Goal: Transaction & Acquisition: Purchase product/service

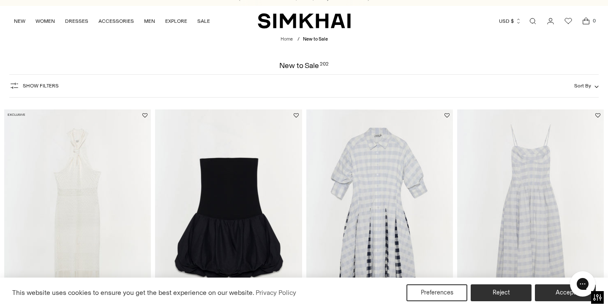
scroll to position [9, 0]
click at [549, 293] on button "Accept" at bounding box center [564, 292] width 61 height 17
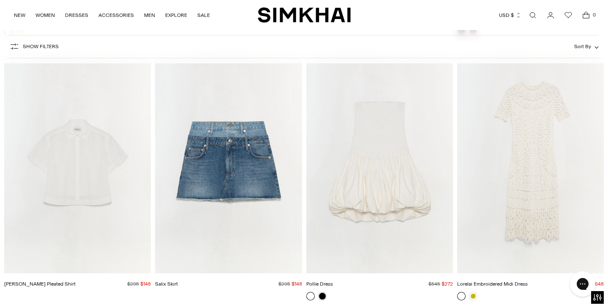
scroll to position [2178, 0]
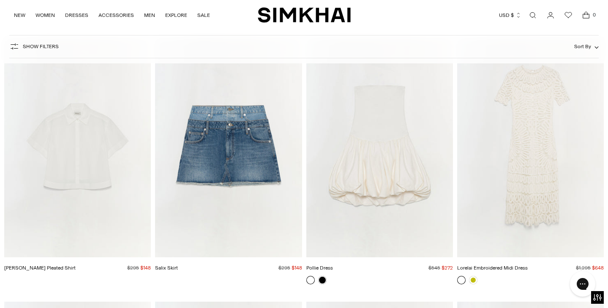
click at [0, 0] on img "Salix Skirt" at bounding box center [0, 0] width 0 height 0
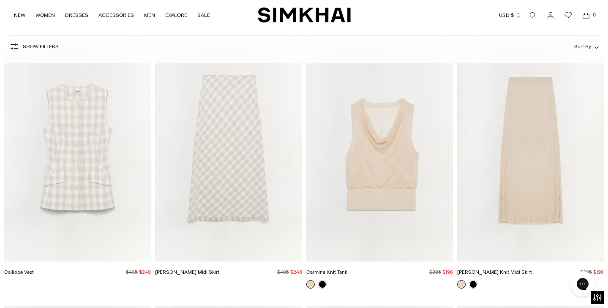
scroll to position [2444, 0]
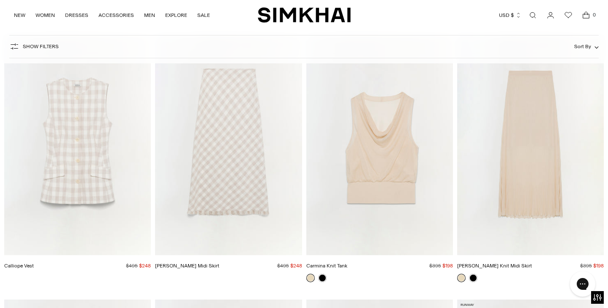
click at [0, 0] on img "Carmina Knit Tank" at bounding box center [0, 0] width 0 height 0
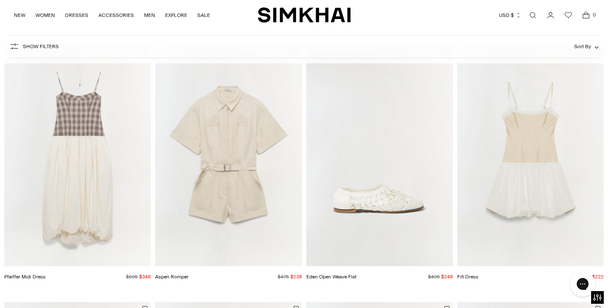
scroll to position [334, 0]
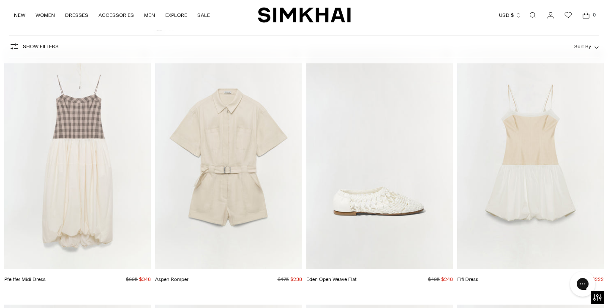
click at [586, 16] on icon "Open cart modal" at bounding box center [586, 15] width 12 height 8
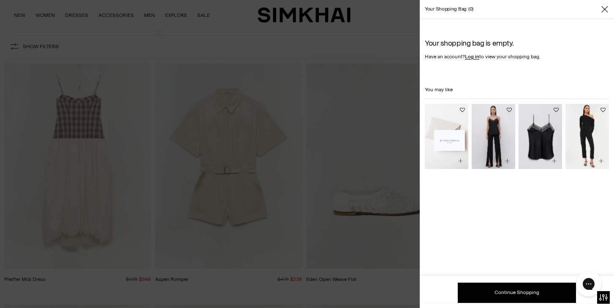
click at [603, 6] on icon "Close" at bounding box center [604, 9] width 7 height 8
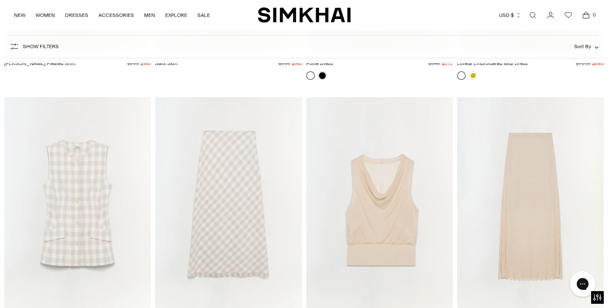
scroll to position [2406, 0]
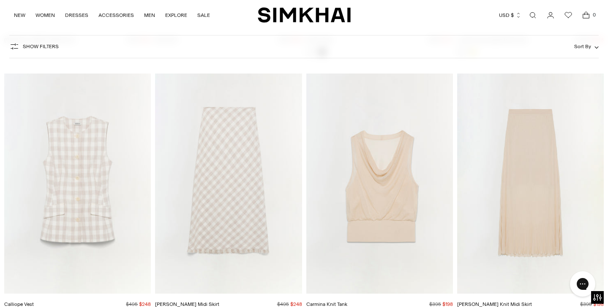
click at [0, 0] on img "Carmina Knit Tank" at bounding box center [0, 0] width 0 height 0
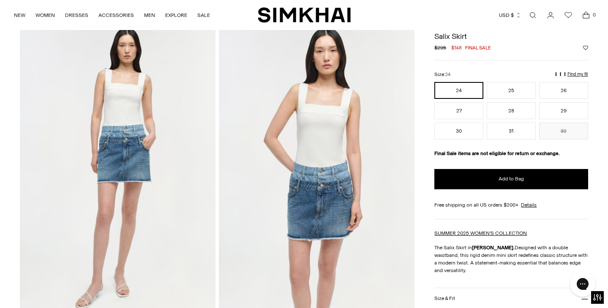
scroll to position [37, 0]
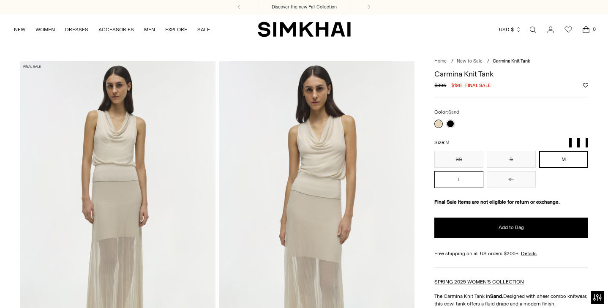
click at [460, 177] on button "L" at bounding box center [458, 179] width 49 height 17
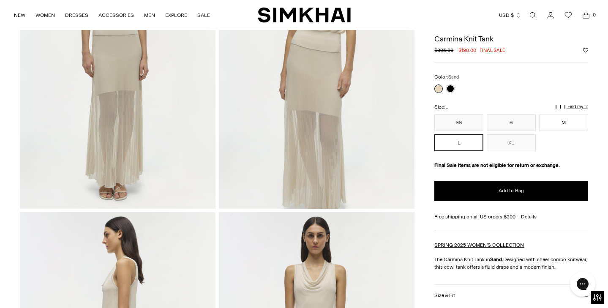
scroll to position [112, 0]
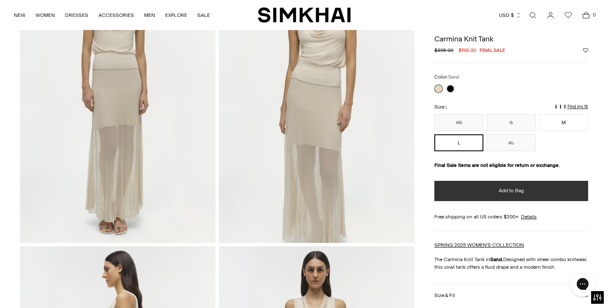
click at [488, 188] on button "Add to Bag" at bounding box center [510, 191] width 153 height 20
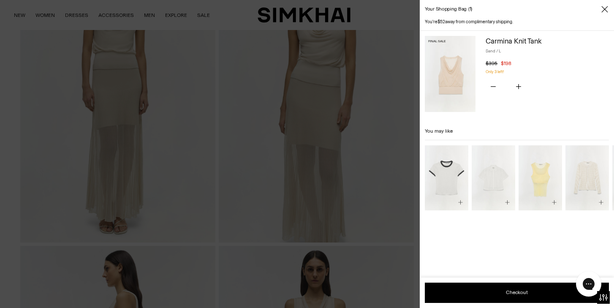
click at [605, 11] on icon "Close" at bounding box center [604, 9] width 7 height 8
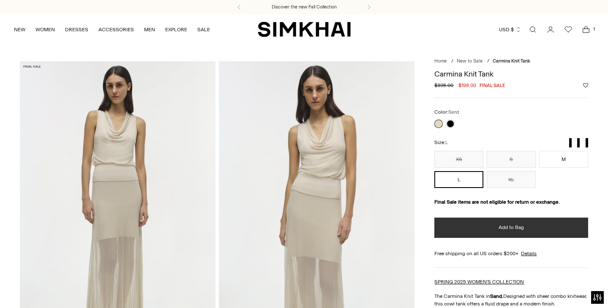
click at [483, 227] on button "Add to Bag" at bounding box center [510, 227] width 153 height 20
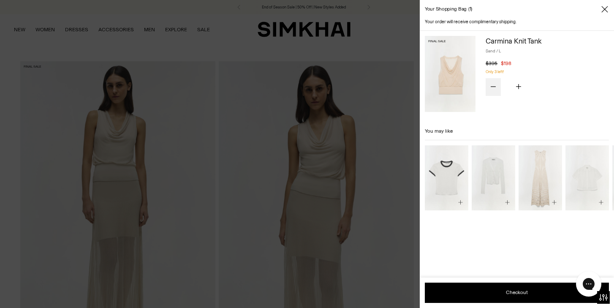
click at [494, 84] on icon "Subtract product quantity" at bounding box center [493, 86] width 5 height 5
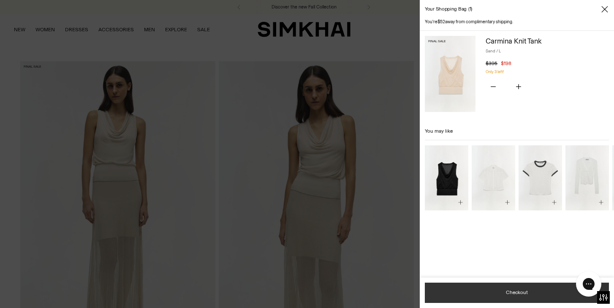
click at [521, 291] on button "Checkout" at bounding box center [517, 292] width 184 height 20
